Goal: Task Accomplishment & Management: Complete application form

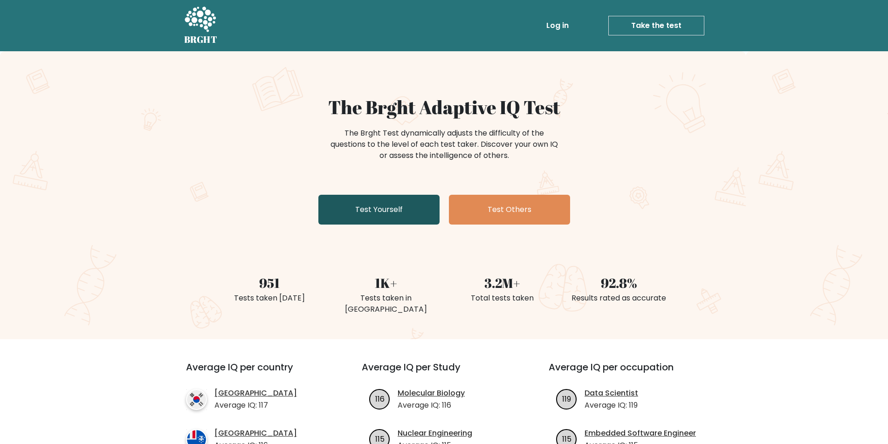
click at [411, 215] on link "Test Yourself" at bounding box center [379, 210] width 121 height 30
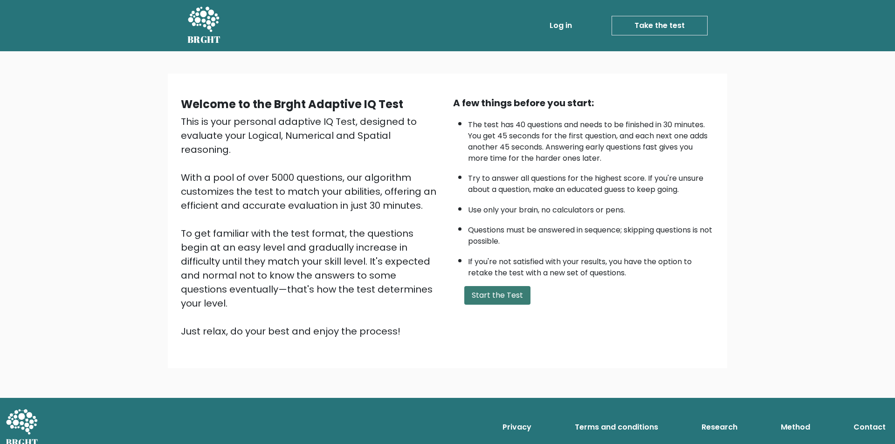
click at [501, 299] on button "Start the Test" at bounding box center [498, 295] width 66 height 19
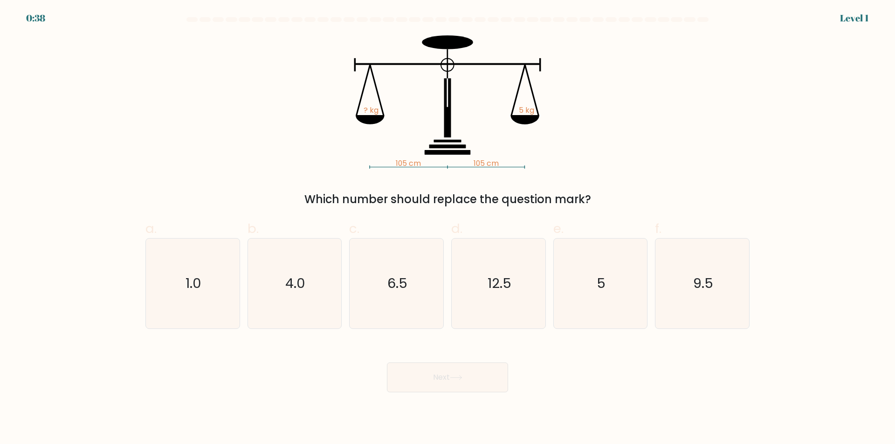
click at [650, 286] on div "e. 5" at bounding box center [601, 274] width 102 height 110
click at [625, 284] on icon "5" at bounding box center [600, 284] width 90 height 90
click at [448, 229] on input "e. 5" at bounding box center [448, 225] width 0 height 6
radio input "true"
click at [466, 375] on button "Next" at bounding box center [447, 378] width 121 height 30
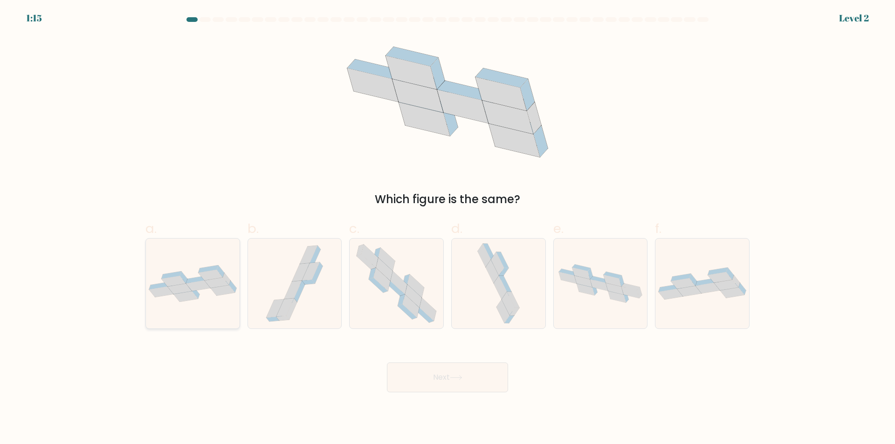
click at [201, 283] on icon at bounding box center [198, 286] width 24 height 11
click at [448, 229] on input "a." at bounding box center [448, 225] width 0 height 6
radio input "true"
click at [432, 376] on button "Next" at bounding box center [447, 378] width 121 height 30
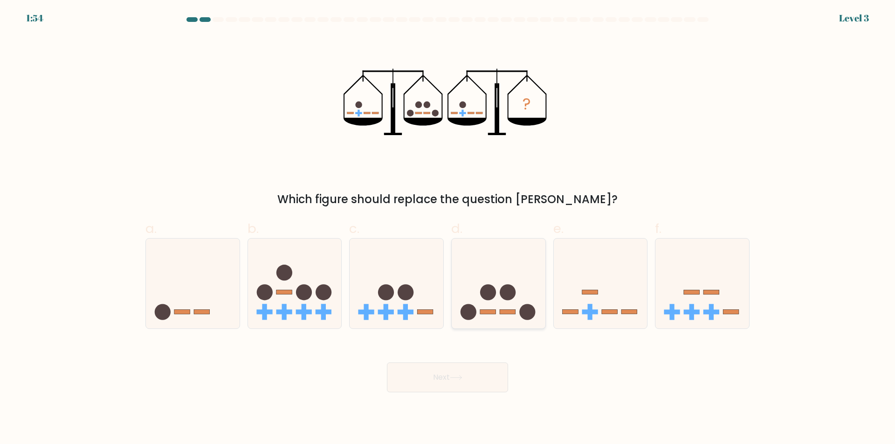
click at [512, 292] on circle at bounding box center [508, 292] width 16 height 16
click at [448, 229] on input "d." at bounding box center [448, 225] width 0 height 6
radio input "true"
click at [483, 376] on button "Next" at bounding box center [447, 378] width 121 height 30
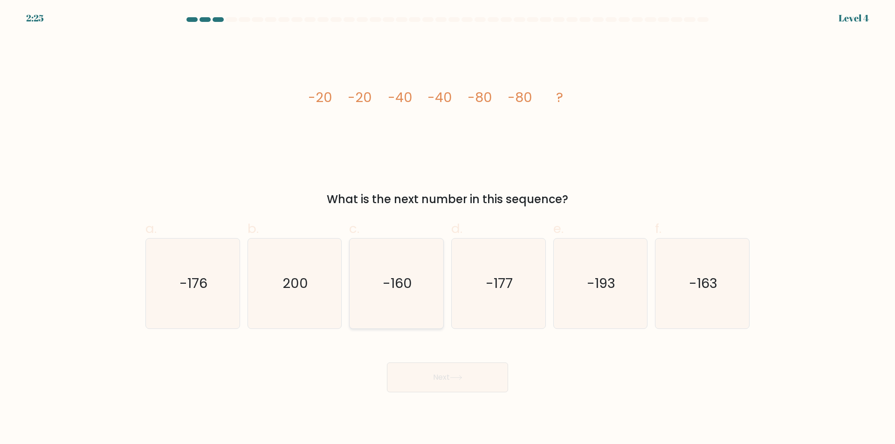
click at [416, 284] on icon "-160" at bounding box center [397, 284] width 90 height 90
click at [448, 229] on input "c. -160" at bounding box center [448, 225] width 0 height 6
radio input "true"
click at [438, 375] on button "Next" at bounding box center [447, 378] width 121 height 30
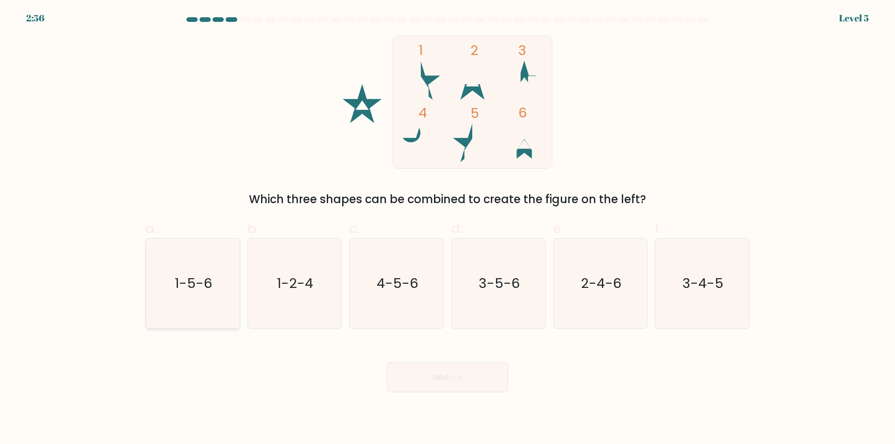
click at [215, 275] on icon "1-5-6" at bounding box center [193, 284] width 90 height 90
click at [448, 229] on input "a. 1-5-6" at bounding box center [448, 225] width 0 height 6
radio input "true"
click at [448, 382] on button "Next" at bounding box center [447, 378] width 121 height 30
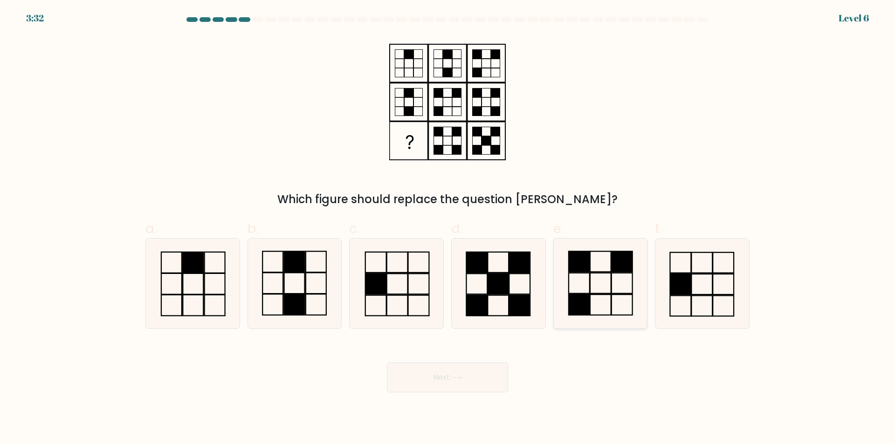
click at [630, 298] on icon at bounding box center [600, 284] width 90 height 90
click at [448, 229] on input "e." at bounding box center [448, 225] width 0 height 6
radio input "true"
click at [452, 380] on button "Next" at bounding box center [447, 378] width 121 height 30
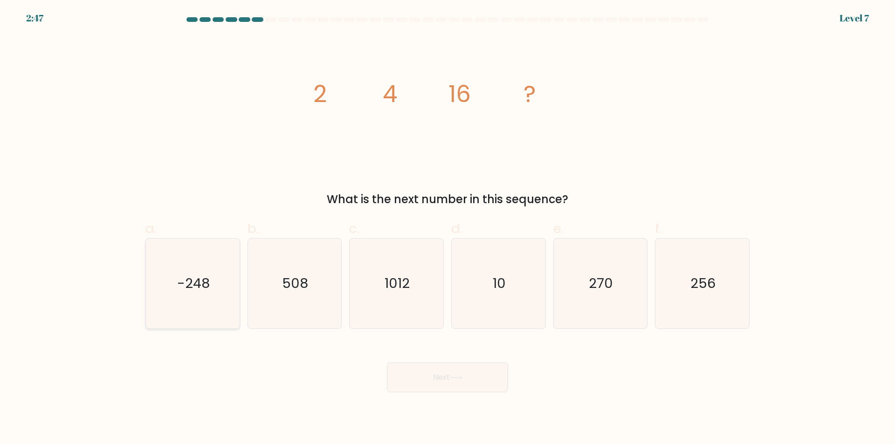
click at [195, 268] on icon "-248" at bounding box center [193, 284] width 90 height 90
click at [448, 229] on input "a. -248" at bounding box center [448, 225] width 0 height 6
radio input "true"
click at [312, 278] on icon "508" at bounding box center [295, 284] width 90 height 90
click at [448, 229] on input "b. 508" at bounding box center [448, 225] width 0 height 6
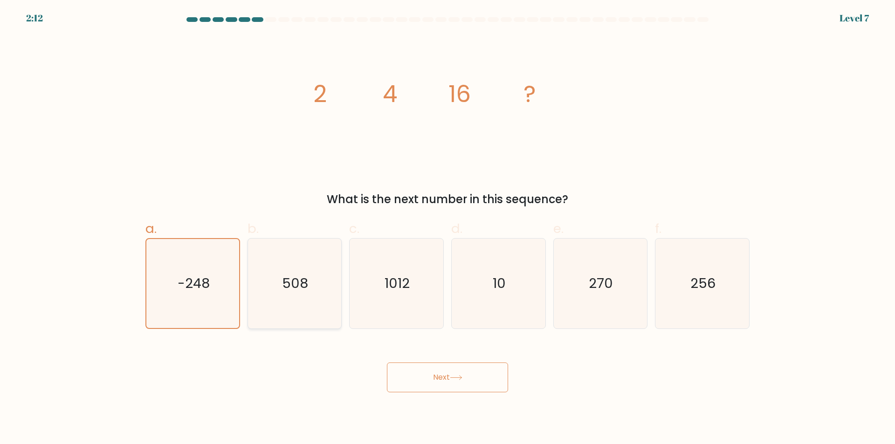
radio input "true"
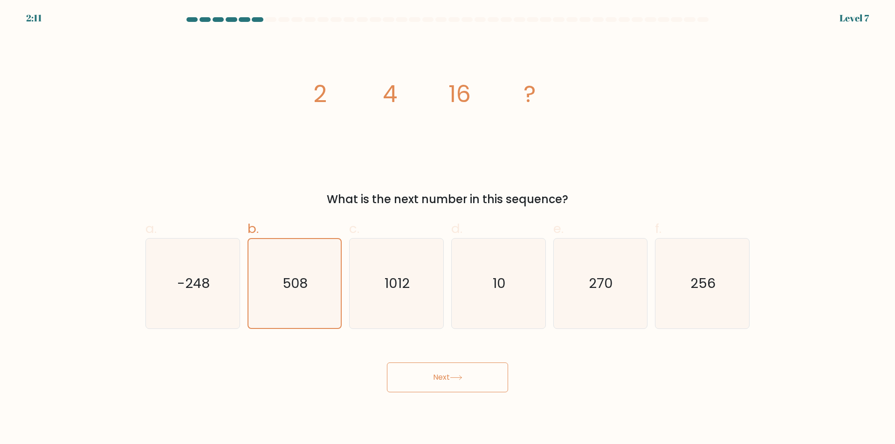
click at [456, 379] on icon at bounding box center [456, 377] width 13 height 5
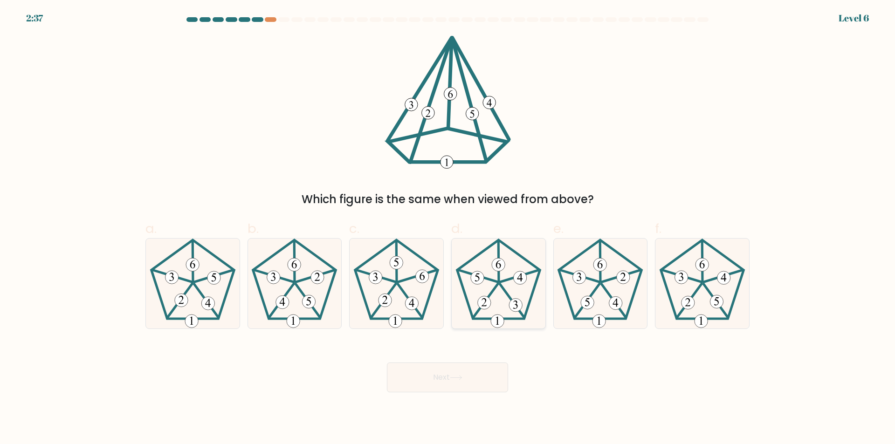
click at [506, 302] on icon at bounding box center [499, 284] width 90 height 90
click at [448, 229] on input "d." at bounding box center [448, 225] width 0 height 6
radio input "true"
click at [472, 375] on button "Next" at bounding box center [447, 378] width 121 height 30
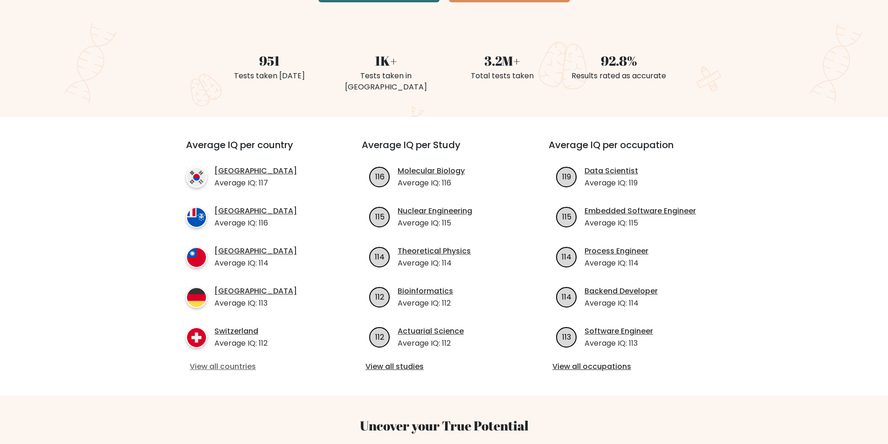
scroll to position [233, 0]
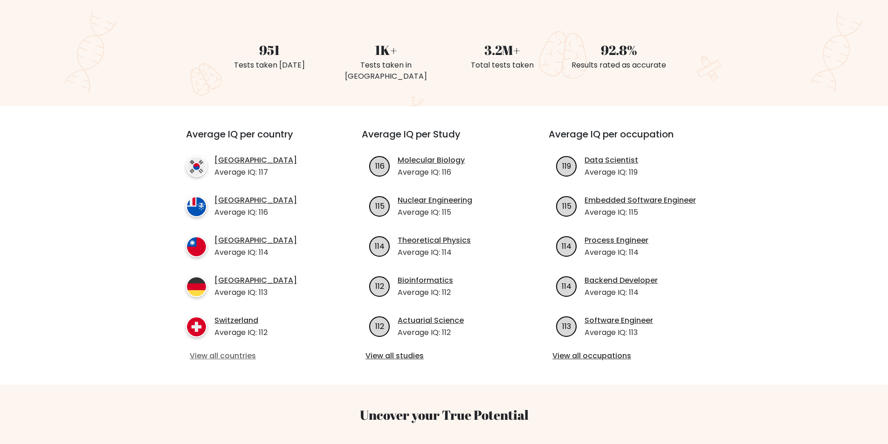
click at [244, 351] on link "View all countries" at bounding box center [257, 356] width 135 height 11
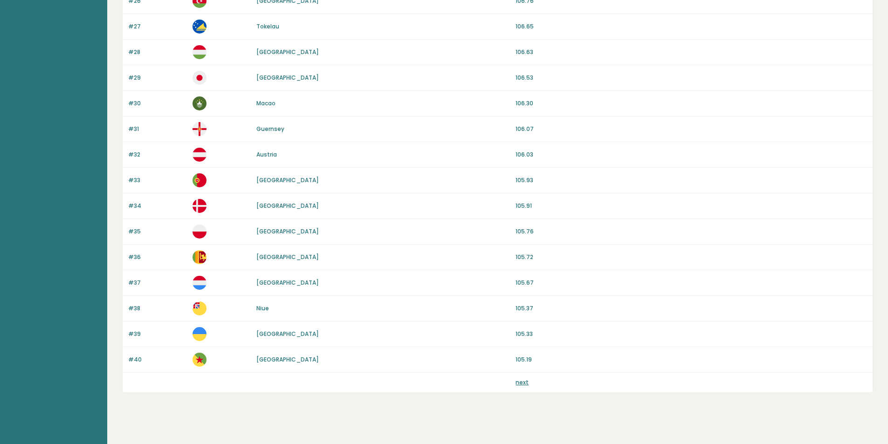
scroll to position [767, 0]
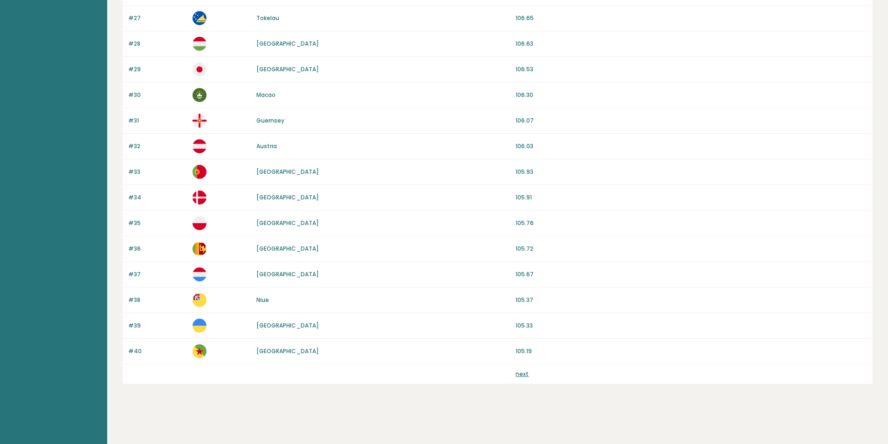
click at [526, 374] on link "next" at bounding box center [522, 374] width 13 height 8
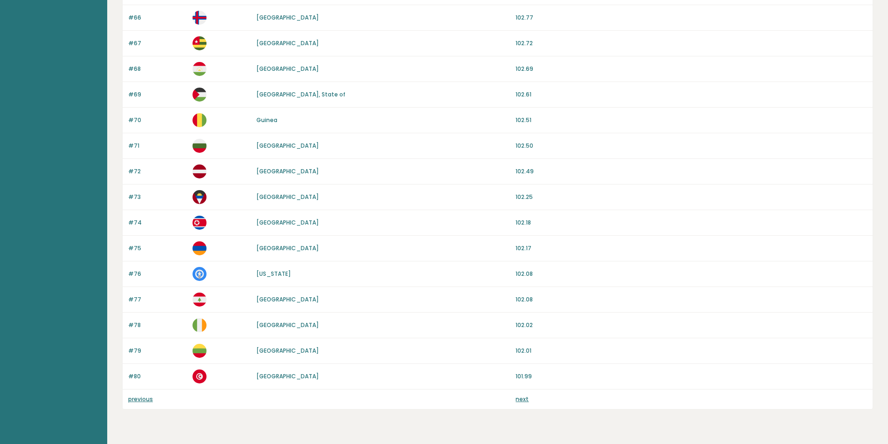
scroll to position [767, 0]
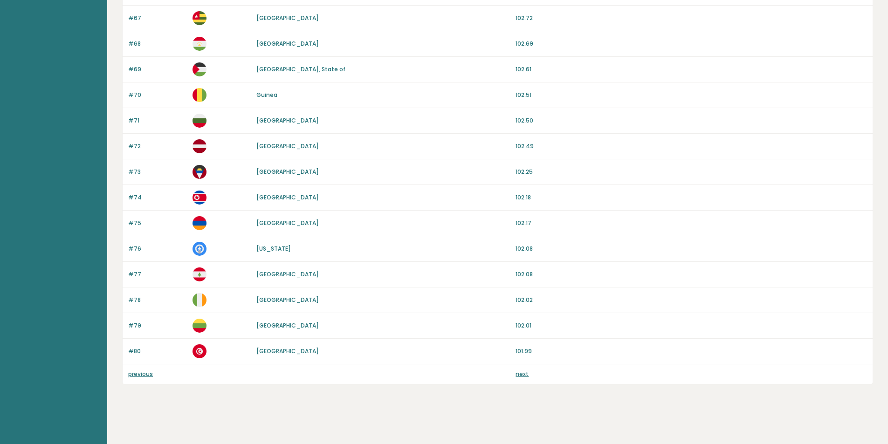
click at [143, 375] on link "previous" at bounding box center [140, 374] width 25 height 8
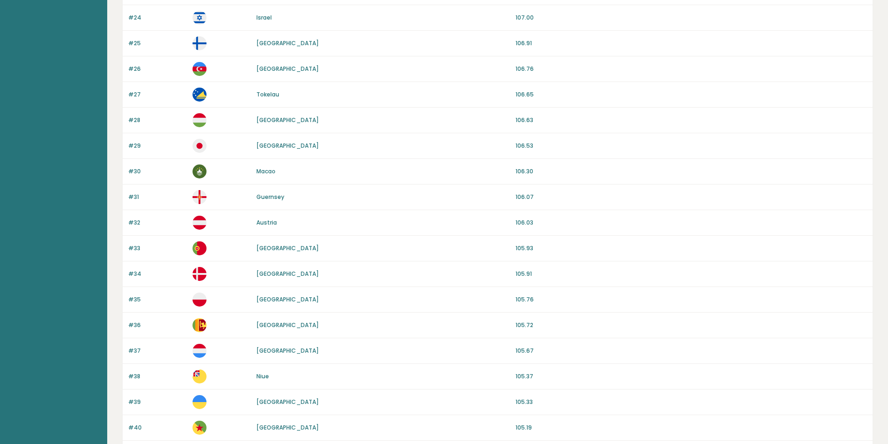
scroll to position [767, 0]
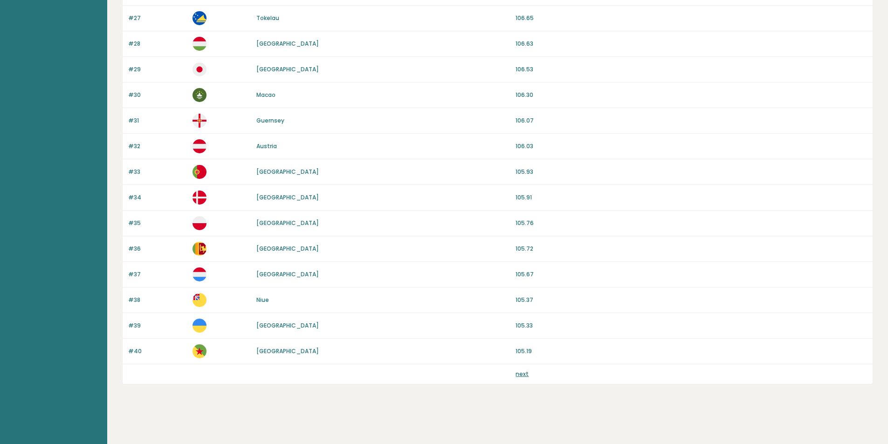
click at [523, 378] on p "next" at bounding box center [522, 374] width 13 height 8
click at [523, 375] on link "next" at bounding box center [522, 374] width 13 height 8
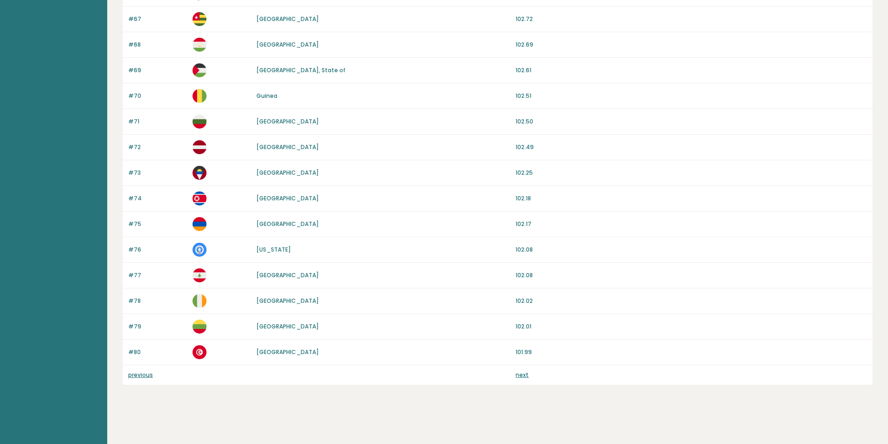
scroll to position [767, 0]
click at [521, 378] on link "next" at bounding box center [522, 374] width 13 height 8
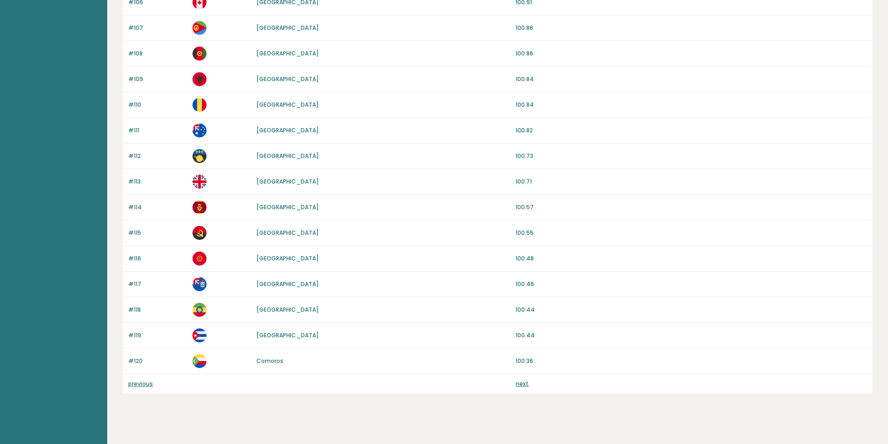
scroll to position [767, 0]
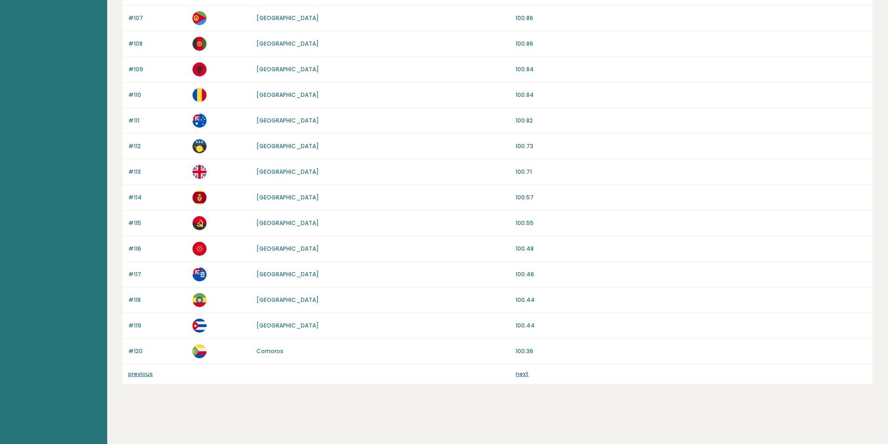
click at [523, 376] on link "next" at bounding box center [522, 374] width 13 height 8
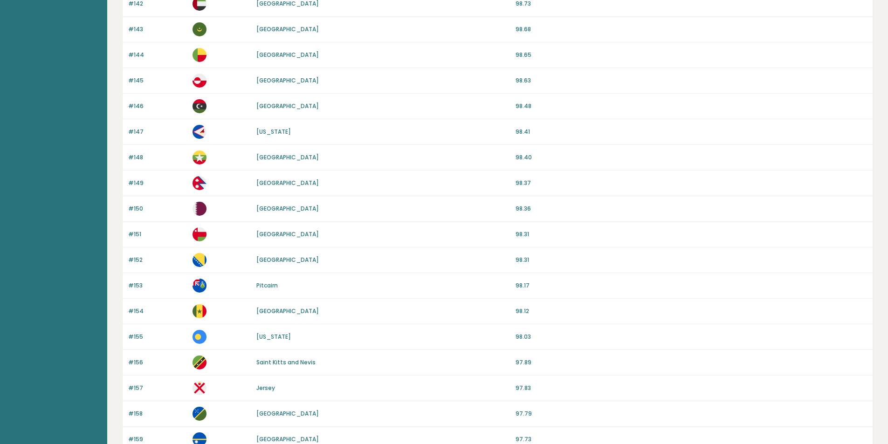
scroll to position [767, 0]
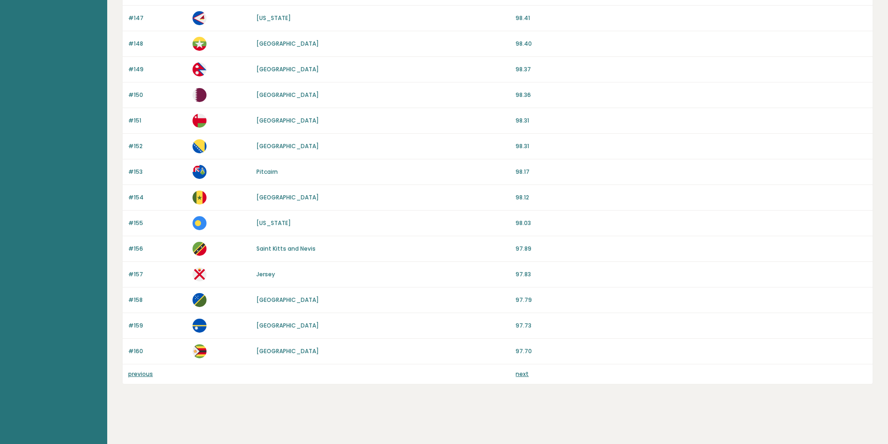
click at [520, 375] on link "next" at bounding box center [522, 374] width 13 height 8
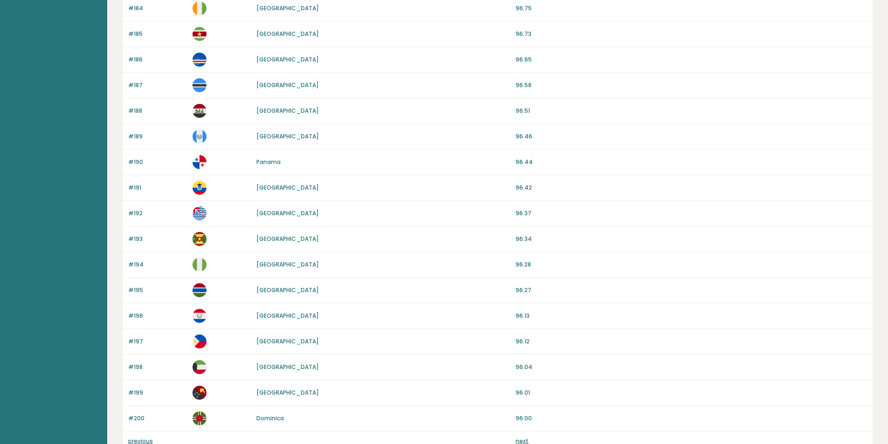
scroll to position [767, 0]
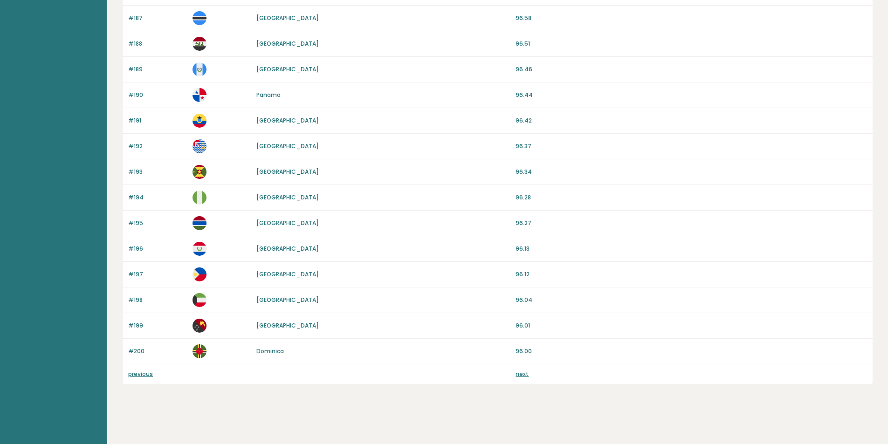
click at [520, 375] on link "next" at bounding box center [522, 374] width 13 height 8
